Goal: Information Seeking & Learning: Learn about a topic

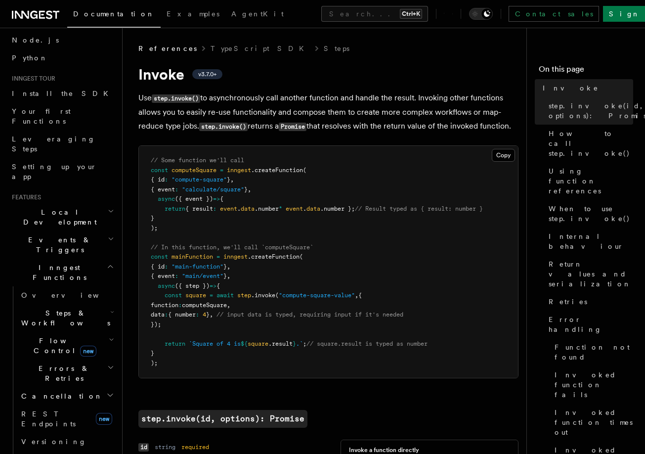
scroll to position [83, 0]
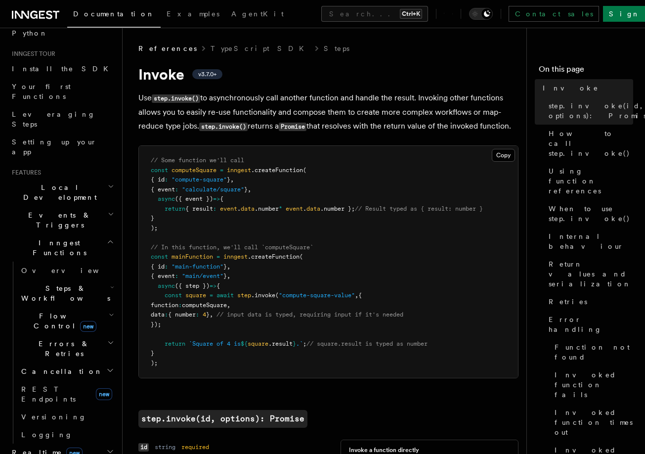
click at [50, 311] on span "Flow Control new" at bounding box center [62, 321] width 91 height 20
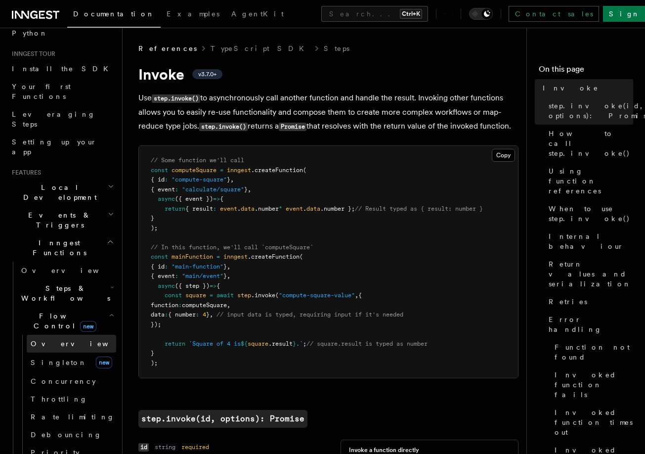
click at [55, 339] on span "Overview" at bounding box center [82, 343] width 102 height 8
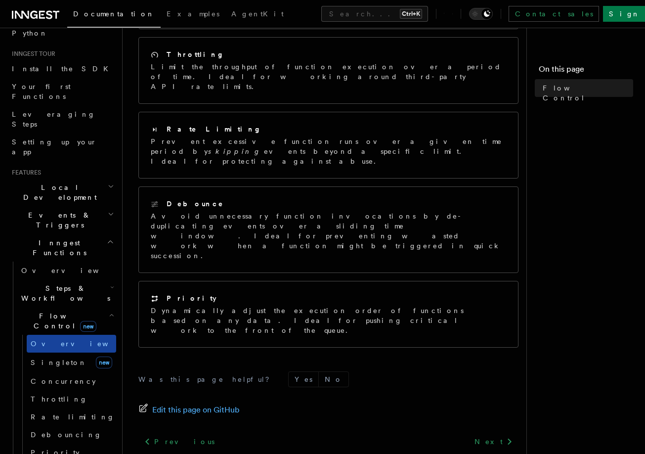
scroll to position [222, 0]
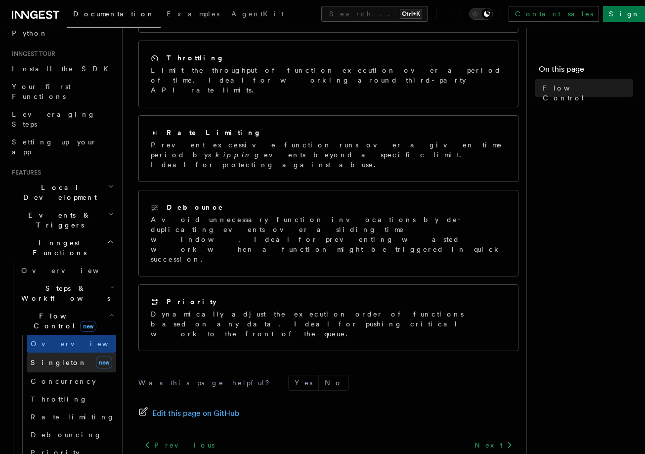
click at [60, 358] on span "Singleton" at bounding box center [59, 362] width 56 height 8
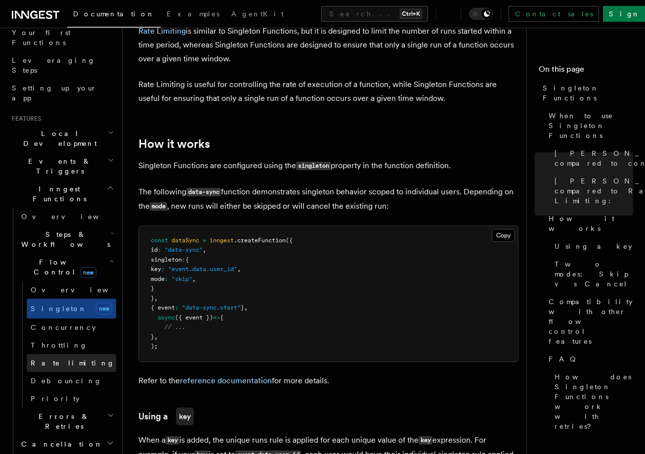
scroll to position [115, 0]
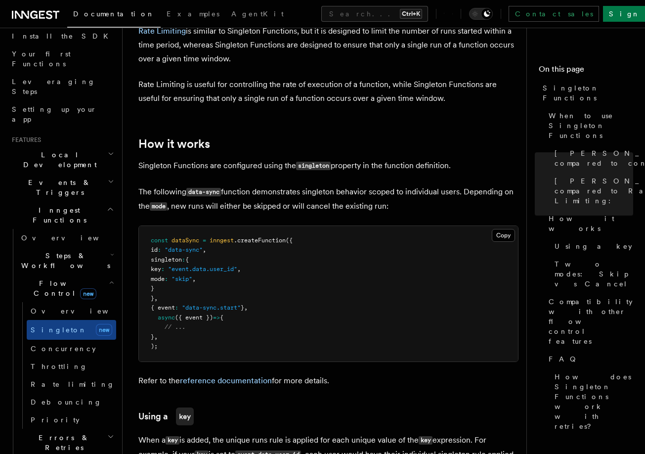
click at [88, 146] on h2 "Local Development" at bounding box center [62, 160] width 108 height 28
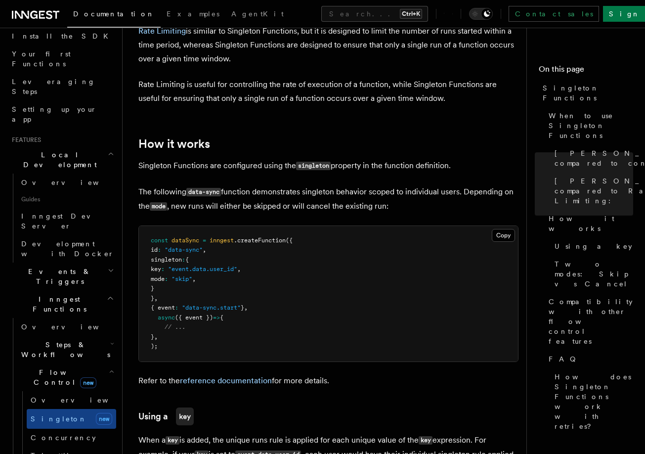
click at [88, 146] on h2 "Local Development" at bounding box center [62, 160] width 108 height 28
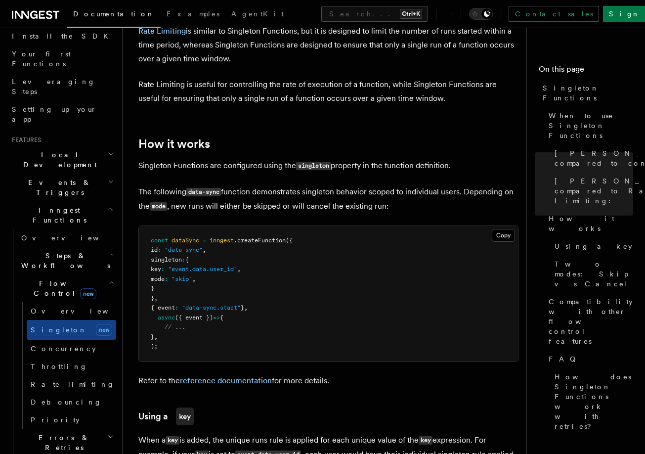
click at [81, 173] on h2 "Events & Triggers" at bounding box center [62, 187] width 108 height 28
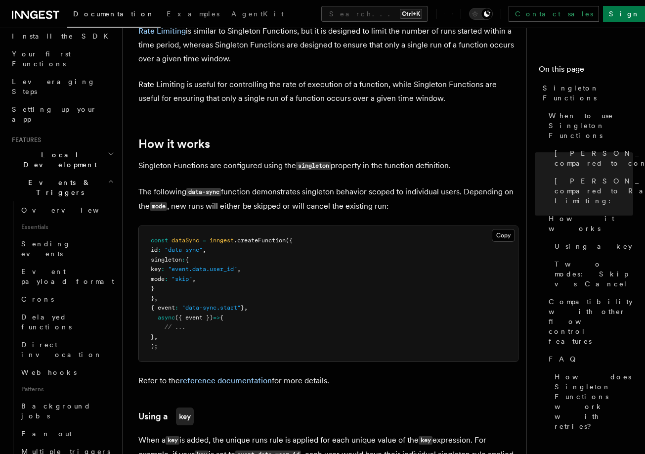
click at [69, 173] on h2 "Events & Triggers" at bounding box center [62, 187] width 108 height 28
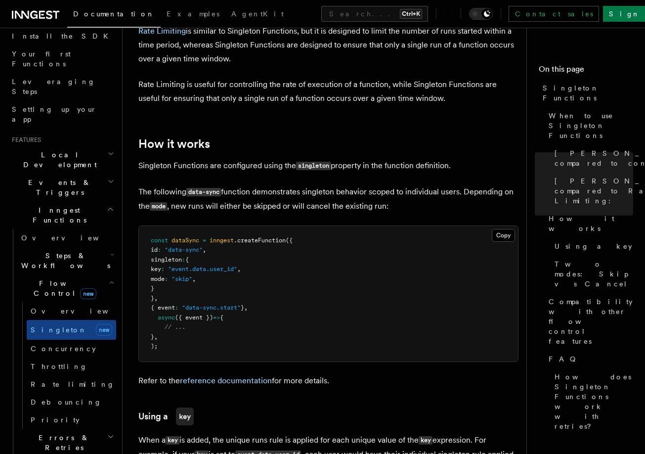
click at [66, 205] on span "Inngest Functions" at bounding box center [57, 215] width 99 height 20
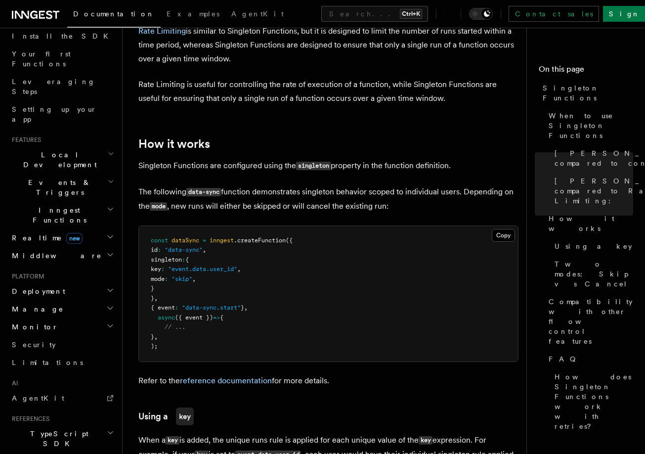
click at [68, 173] on h2 "Events & Triggers" at bounding box center [62, 187] width 108 height 28
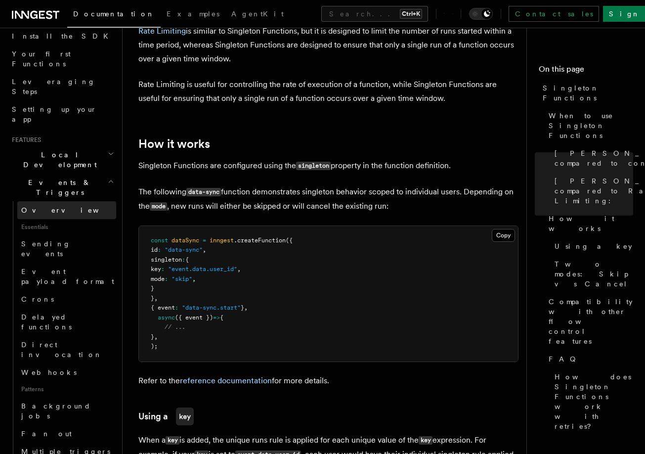
click at [61, 201] on link "Overview" at bounding box center [66, 210] width 99 height 18
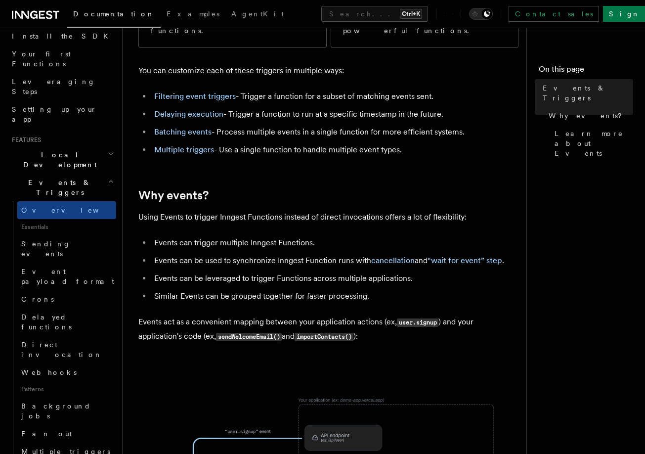
scroll to position [231, 0]
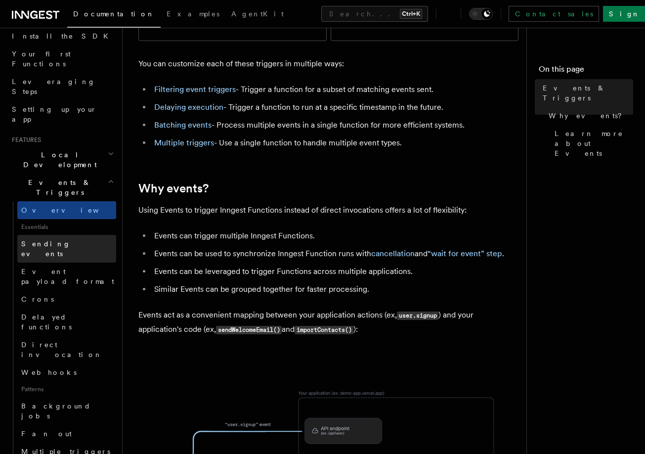
click at [64, 240] on span "Sending events" at bounding box center [45, 249] width 49 height 18
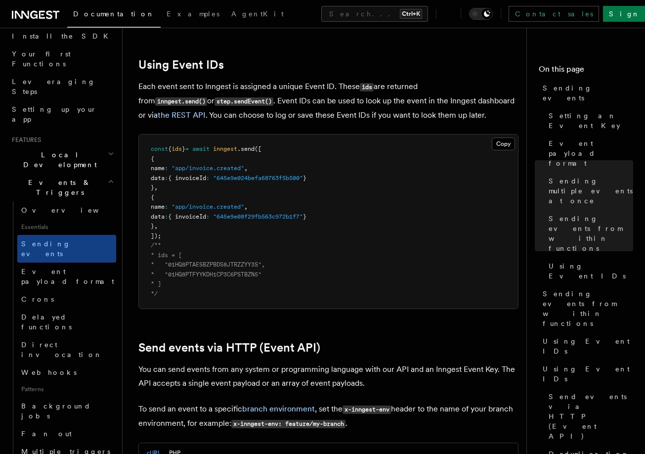
scroll to position [1861, 0]
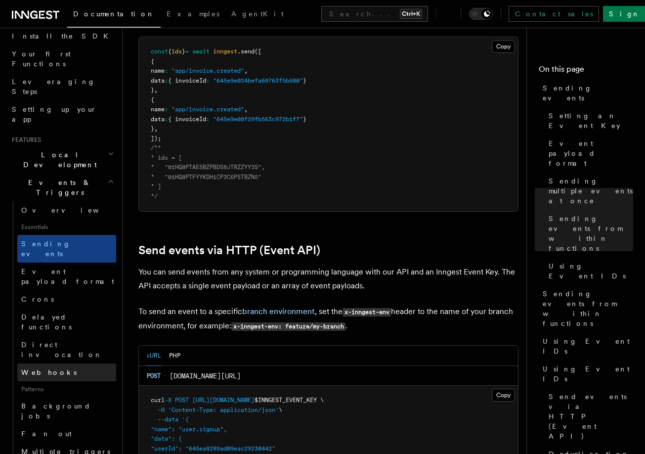
click at [37, 367] on span "Webhooks" at bounding box center [48, 372] width 55 height 10
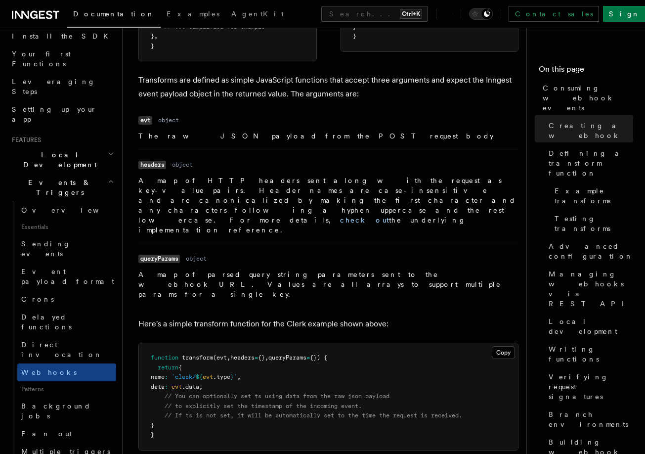
scroll to position [1021, 0]
